Goal: Navigation & Orientation: Find specific page/section

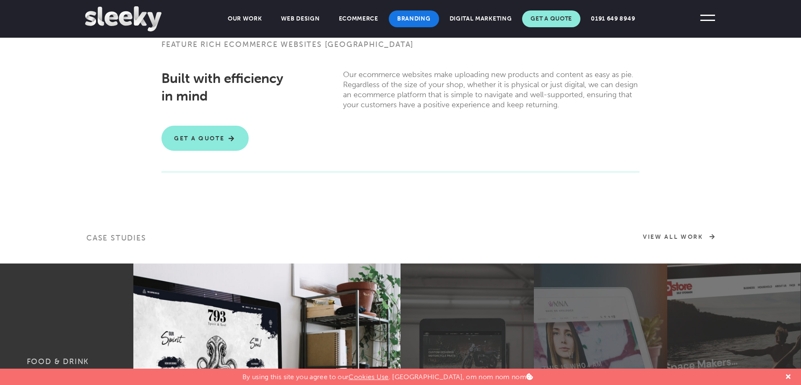
scroll to position [177, 0]
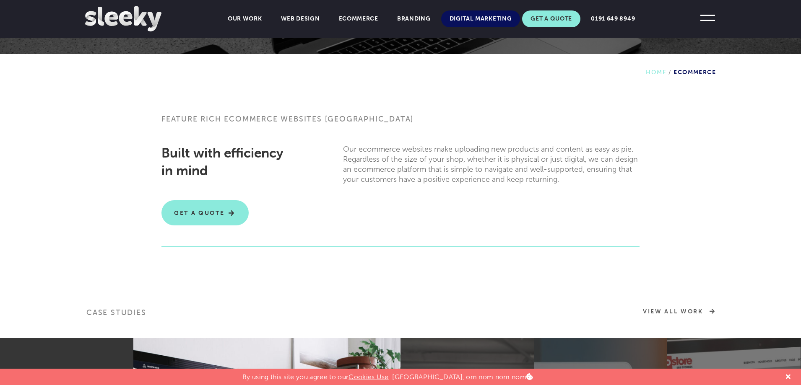
click at [463, 20] on link "Digital Marketing" at bounding box center [480, 18] width 79 height 17
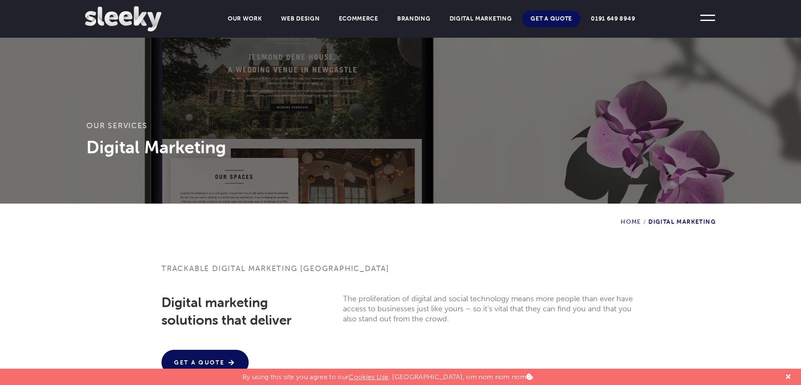
scroll to position [42, 0]
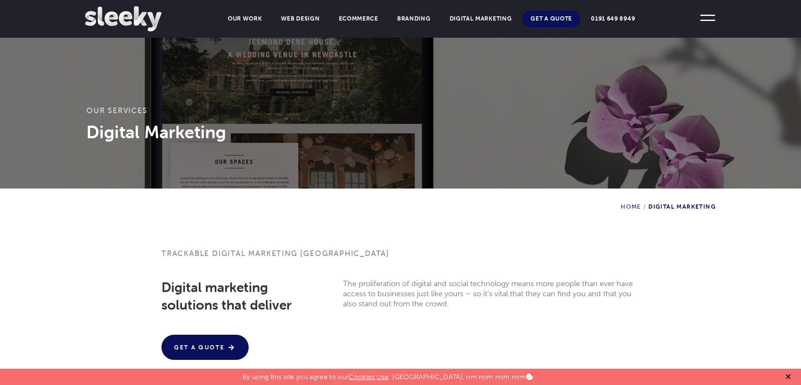
click at [787, 377] on icon at bounding box center [788, 377] width 5 height 5
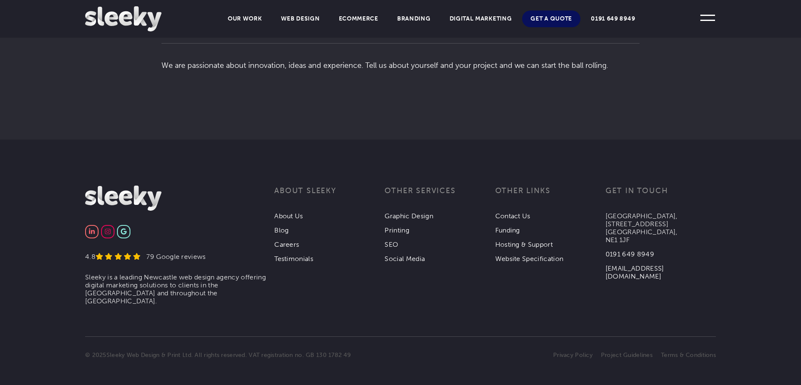
scroll to position [1817, 0]
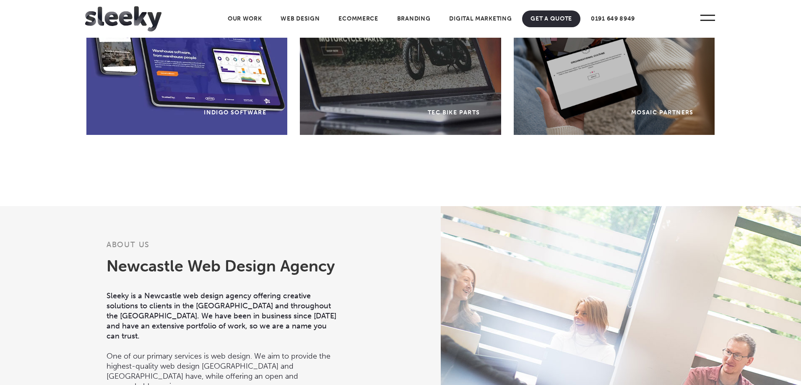
scroll to position [797, 0]
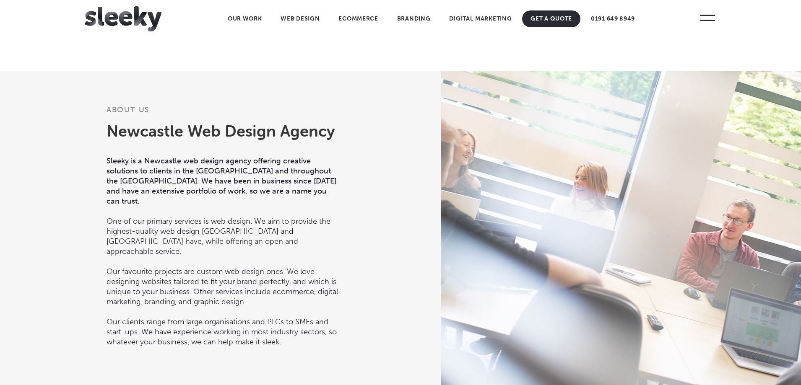
drag, startPoint x: 439, startPoint y: 183, endPoint x: 750, endPoint y: 166, distance: 311.9
